Goal: Information Seeking & Learning: Learn about a topic

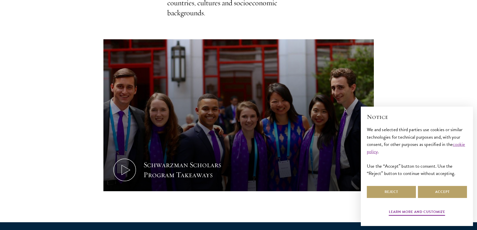
scroll to position [295, 0]
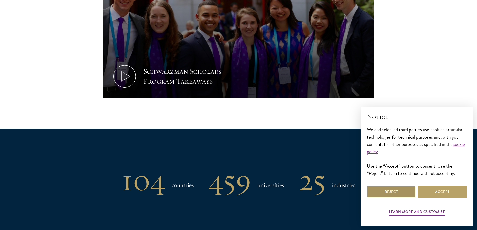
click at [398, 191] on button "Reject" at bounding box center [391, 192] width 49 height 12
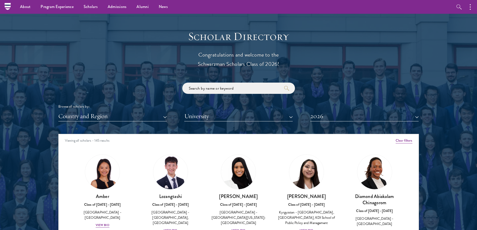
scroll to position [531, 0]
click at [146, 115] on button "Country and Region" at bounding box center [112, 116] width 108 height 10
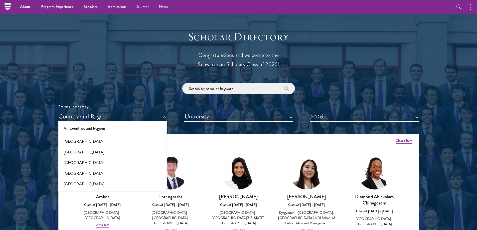
click at [123, 129] on button "All Countries and Regions" at bounding box center [112, 128] width 105 height 11
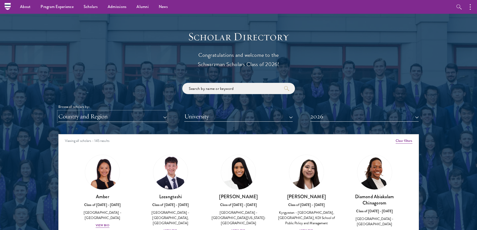
click at [125, 118] on button "Country and Region" at bounding box center [112, 116] width 108 height 10
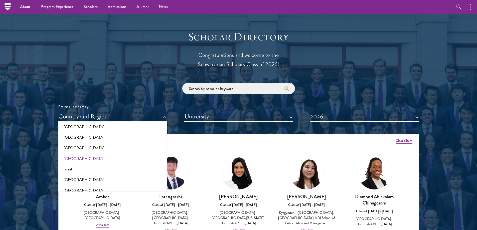
scroll to position [393, 0]
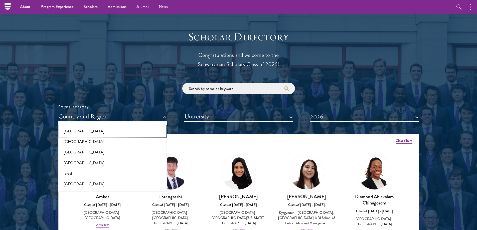
click at [71, 129] on button "[GEOGRAPHIC_DATA]" at bounding box center [112, 131] width 105 height 11
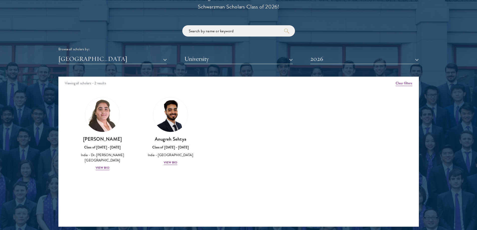
scroll to position [589, 0]
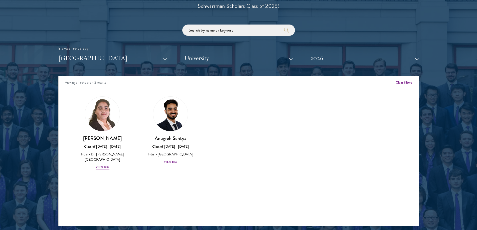
click at [163, 198] on div "Viewing all scholars - 2 results Clear filters Amber Class of 2025 - 2026 China…" at bounding box center [238, 151] width 361 height 150
click at [169, 159] on div "Anugreh Sehtya Class of 2025 - 2026 India - SRM University View Bio" at bounding box center [171, 150] width 58 height 30
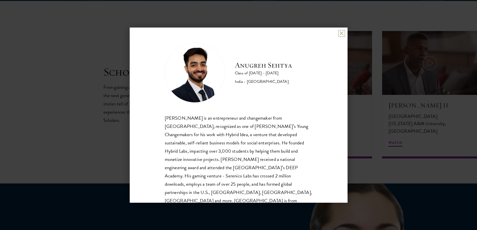
click at [342, 32] on button at bounding box center [342, 33] width 4 height 4
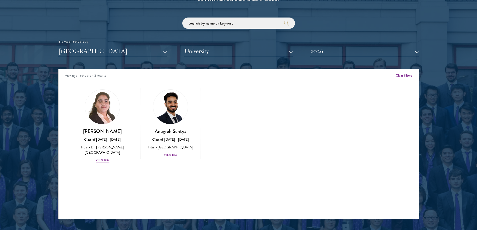
scroll to position [597, 0]
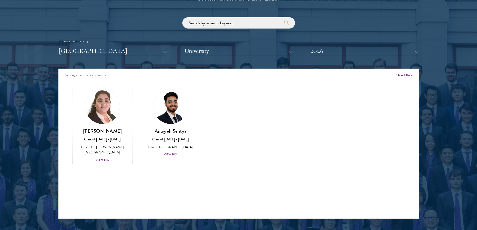
click at [104, 160] on div "View Bio" at bounding box center [103, 160] width 14 height 5
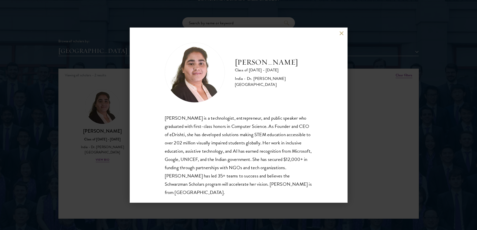
scroll to position [1, 0]
click at [340, 34] on button at bounding box center [342, 33] width 4 height 4
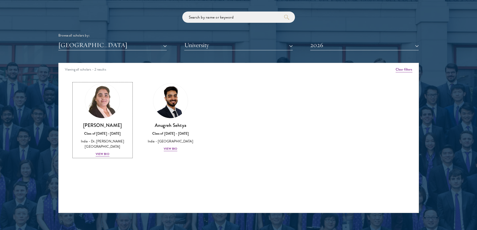
scroll to position [603, 0]
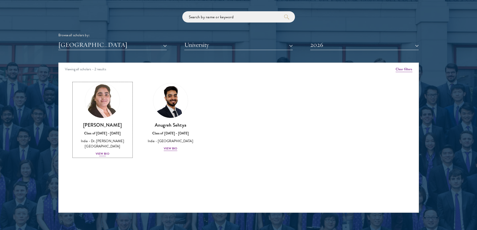
click at [106, 155] on div "View Bio" at bounding box center [103, 154] width 14 height 5
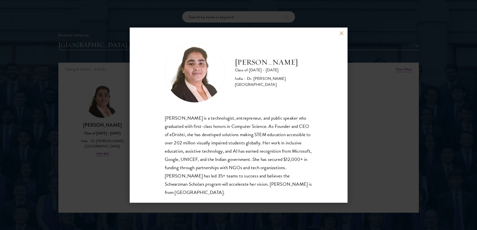
click at [342, 33] on button at bounding box center [342, 33] width 4 height 4
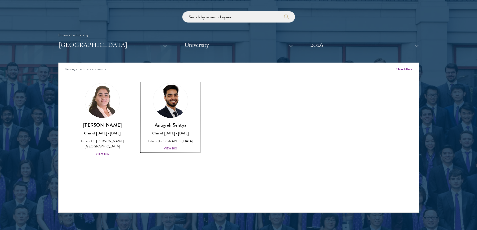
click at [175, 149] on div "View Bio" at bounding box center [171, 148] width 14 height 5
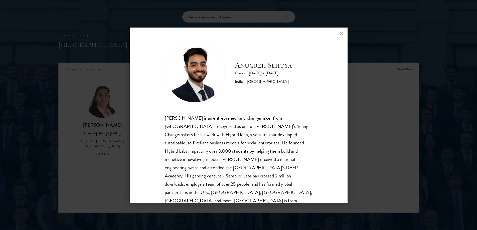
click at [339, 33] on div "Anugreh Sehtya Class of 2025 - 2026 India - SRM University Anugreh Sehtya is an…" at bounding box center [239, 115] width 218 height 175
click at [342, 33] on button at bounding box center [342, 33] width 4 height 4
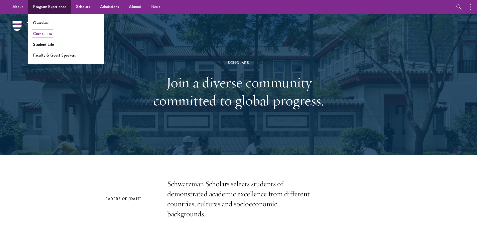
click at [50, 34] on link "Curriculum" at bounding box center [42, 34] width 19 height 6
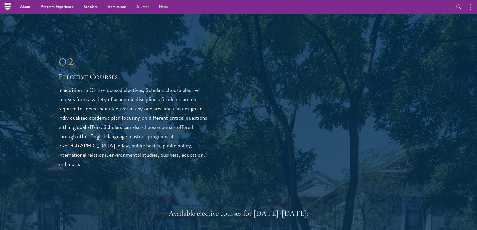
scroll to position [1241, 0]
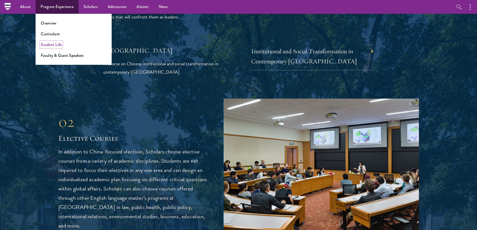
click at [53, 45] on link "Student Life" at bounding box center [51, 45] width 21 height 6
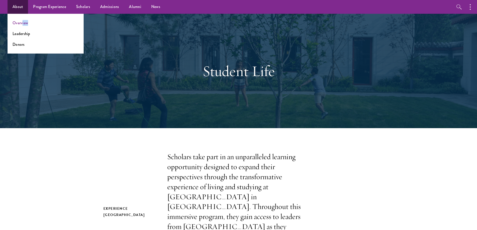
drag, startPoint x: 28, startPoint y: 23, endPoint x: 23, endPoint y: 24, distance: 5.8
click at [23, 24] on li "Overview" at bounding box center [46, 23] width 66 height 6
click at [23, 24] on link "Overview" at bounding box center [21, 23] width 16 height 6
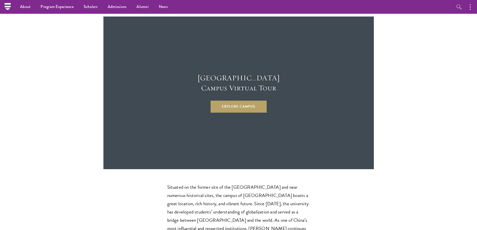
scroll to position [1332, 0]
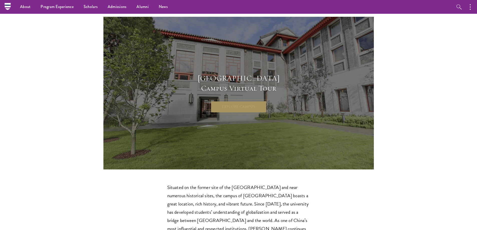
click at [252, 101] on link "Explore Campus" at bounding box center [239, 107] width 56 height 12
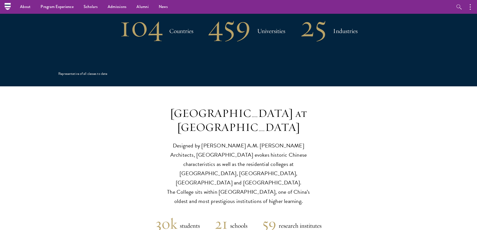
scroll to position [1100, 0]
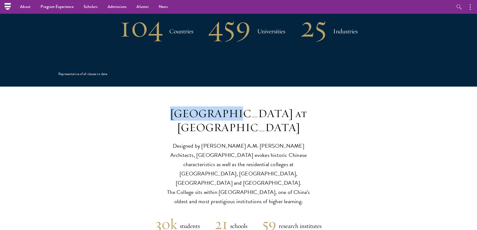
drag, startPoint x: 244, startPoint y: 81, endPoint x: 171, endPoint y: 85, distance: 73.5
click at [171, 107] on h3 "Schwarzman College at Tsinghua University" at bounding box center [238, 121] width 155 height 28
copy h3 "Schwarzman"
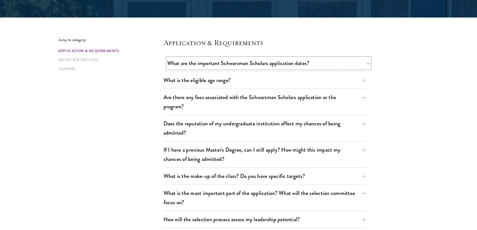
click at [245, 63] on button "What are the important Schwarzman Scholars application dates?" at bounding box center [268, 63] width 203 height 11
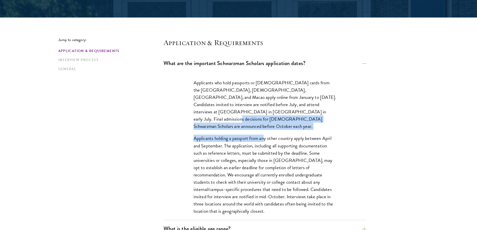
drag, startPoint x: 265, startPoint y: 128, endPoint x: 279, endPoint y: 110, distance: 22.9
click at [279, 110] on div "Applicants who hold passports or [DEMOGRAPHIC_DATA] cards from the [GEOGRAPHIC_…" at bounding box center [265, 150] width 173 height 156
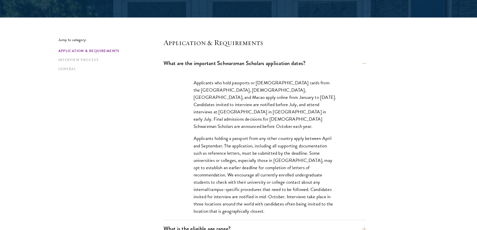
click at [325, 160] on p "Applicants holding a passport from any other country apply between April and Se…" at bounding box center [265, 175] width 143 height 80
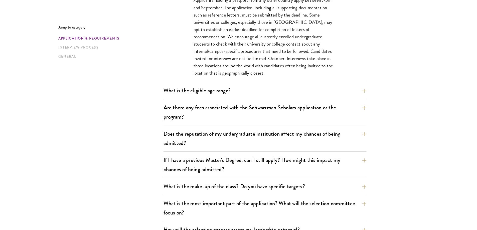
scroll to position [250, 0]
click at [254, 90] on button "What is the eligible age range?" at bounding box center [268, 89] width 203 height 11
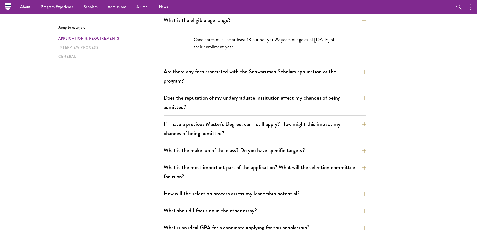
scroll to position [169, 0]
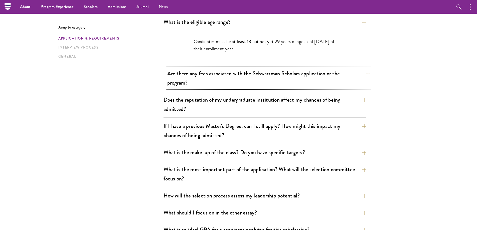
click at [354, 80] on button "Are there any fees associated with the Schwarzman Scholars application or the p…" at bounding box center [268, 78] width 203 height 21
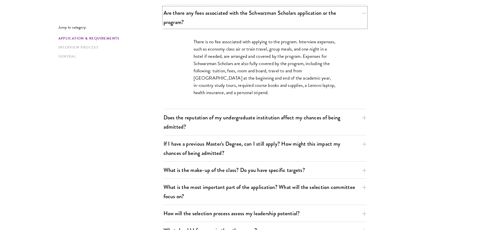
scroll to position [197, 0]
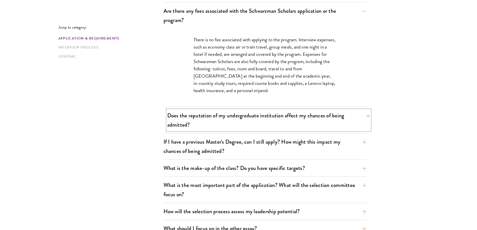
click at [362, 118] on button "Does the reputation of my undergraduate institution affect my chances of being …" at bounding box center [268, 120] width 203 height 21
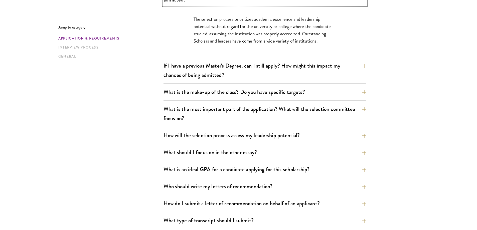
scroll to position [244, 0]
click at [362, 73] on button "If I have a previous Master's Degree, can I still apply? How might this impact …" at bounding box center [268, 70] width 203 height 21
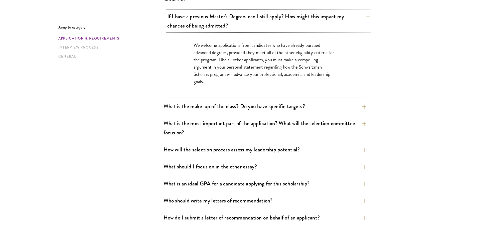
click at [347, 24] on button "If I have a previous Master's Degree, can I still apply? How might this impact …" at bounding box center [268, 21] width 203 height 21
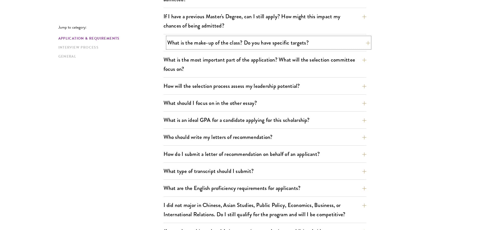
click at [298, 47] on button "What is the make-up of the class? Do you have specific targets?" at bounding box center [268, 42] width 203 height 11
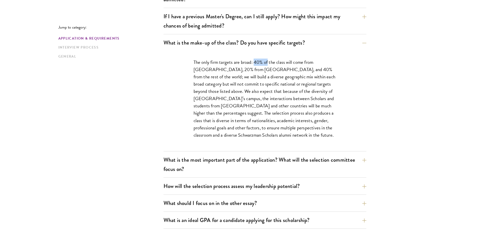
drag, startPoint x: 254, startPoint y: 62, endPoint x: 269, endPoint y: 63, distance: 15.4
click at [269, 63] on p "The only firm targets are broad: 40% of the class will come from [GEOGRAPHIC_DA…" at bounding box center [265, 99] width 143 height 80
click at [272, 70] on p "The only firm targets are broad: 40% of the class will come from [GEOGRAPHIC_DA…" at bounding box center [265, 99] width 143 height 80
drag, startPoint x: 256, startPoint y: 63, endPoint x: 262, endPoint y: 66, distance: 6.9
click at [262, 66] on p "The only firm targets are broad: 40% of the class will come from [GEOGRAPHIC_DA…" at bounding box center [265, 99] width 143 height 80
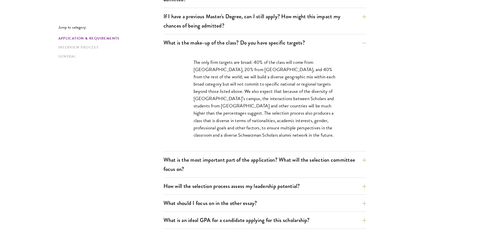
click at [268, 87] on p "The only firm targets are broad: 40% of the class will come from the United Sta…" at bounding box center [265, 99] width 143 height 80
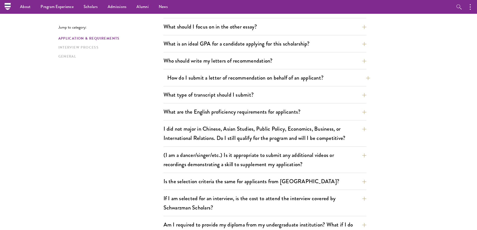
scroll to position [421, 0]
click at [147, 119] on div "Jump to category: Application & Requirements Interview Process General Applicat…" at bounding box center [238, 170] width 361 height 884
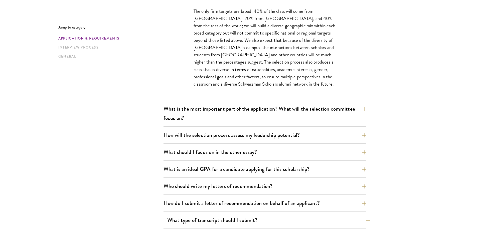
scroll to position [296, 0]
click at [218, 119] on button "What is the most important part of the application? What will the selection com…" at bounding box center [268, 113] width 203 height 21
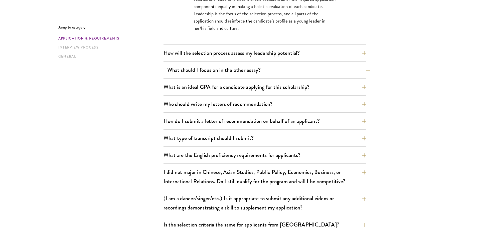
scroll to position [346, 0]
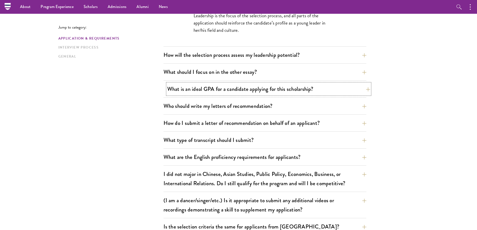
click at [242, 88] on button "What is an ideal GPA for a candidate applying for this scholarship?" at bounding box center [268, 88] width 203 height 11
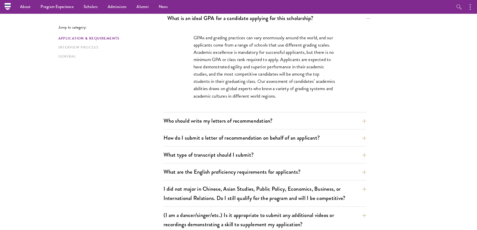
click at [242, 88] on p "GPAs and grading practices can vary enormously around the world, and our applic…" at bounding box center [265, 67] width 143 height 66
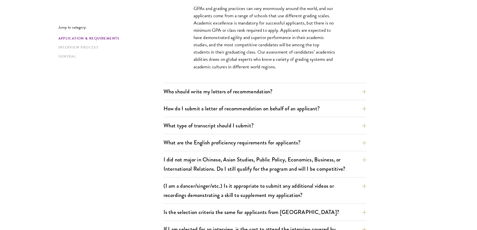
scroll to position [379, 0]
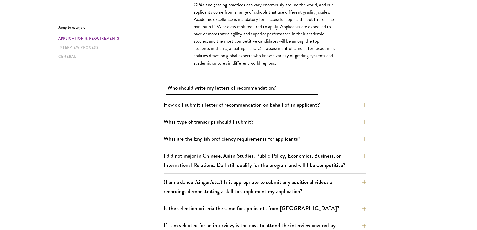
click at [235, 90] on button "Who should write my letters of recommendation?" at bounding box center [268, 87] width 203 height 11
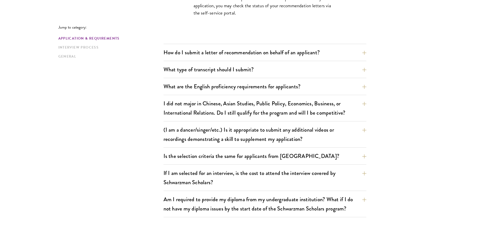
scroll to position [578, 0]
click at [235, 90] on button "What are the English proficiency requirements for applicants?" at bounding box center [265, 86] width 203 height 11
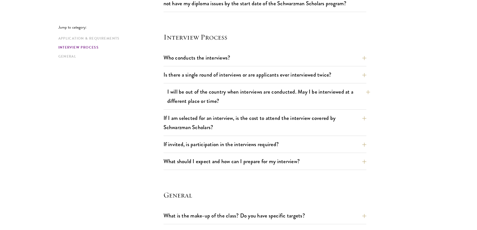
scroll to position [735, 0]
click at [236, 123] on button "If I am selected for an interview, is the cost to attend the interview covered …" at bounding box center [265, 122] width 203 height 21
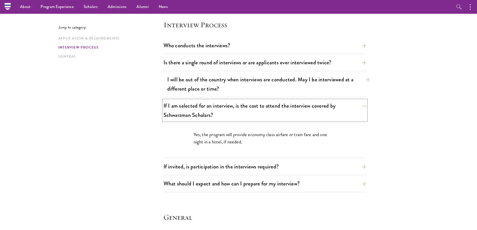
scroll to position [552, 0]
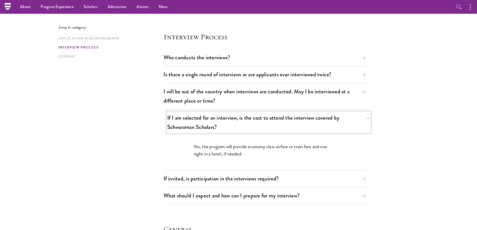
click at [236, 126] on button "If I am selected for an interview, is the cost to attend the interview covered …" at bounding box center [268, 122] width 203 height 21
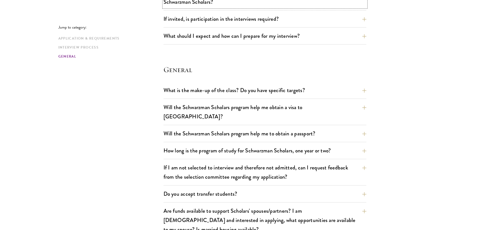
scroll to position [677, 0]
click at [312, 91] on button "What is the make-up of the class? Do you have specific targets?" at bounding box center [268, 89] width 203 height 11
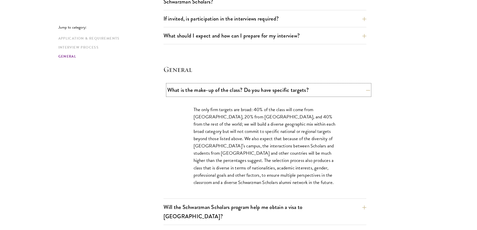
click at [312, 91] on button "What is the make-up of the class? Do you have specific targets?" at bounding box center [268, 89] width 203 height 11
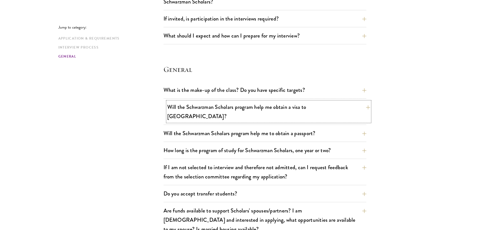
click at [312, 104] on button "Will the Schwarzman Scholars program help me obtain a visa to China?" at bounding box center [268, 111] width 203 height 21
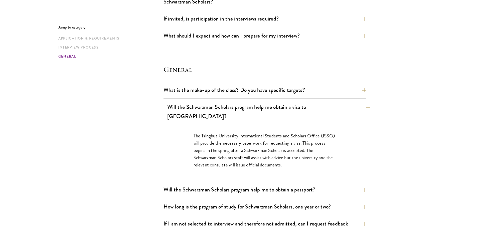
click at [312, 104] on button "Will the Schwarzman Scholars program help me obtain a visa to China?" at bounding box center [268, 111] width 203 height 21
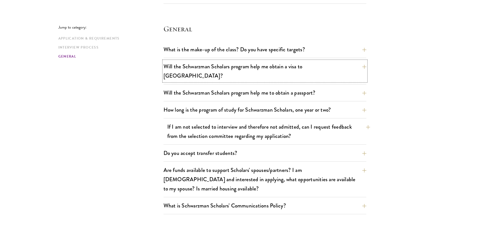
scroll to position [718, 0]
click at [324, 87] on button "Will the Schwarzman Scholars program help me to obtain a passport?" at bounding box center [268, 92] width 203 height 11
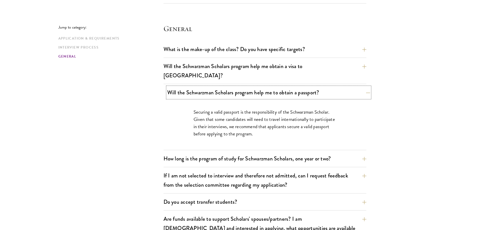
click at [324, 87] on button "Will the Schwarzman Scholars program help me to obtain a passport?" at bounding box center [268, 92] width 203 height 11
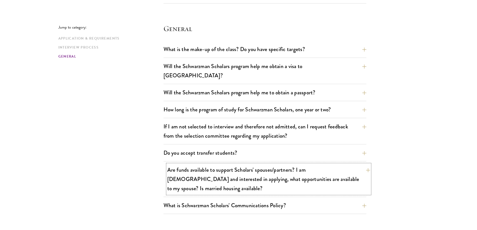
click at [279, 171] on button "Are funds available to support Scholars' spouses/partners? I am married and int…" at bounding box center [268, 179] width 203 height 30
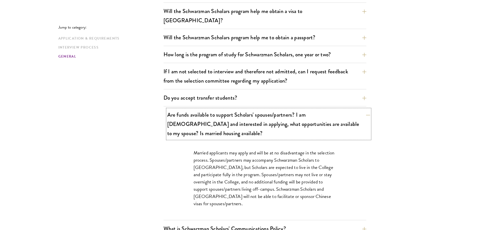
scroll to position [774, 0]
click at [315, 110] on button "Are funds available to support Scholars' spouses/partners? I am married and int…" at bounding box center [268, 124] width 203 height 30
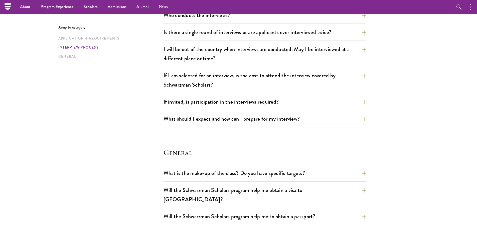
scroll to position [579, 0]
